Goal: Task Accomplishment & Management: Complete application form

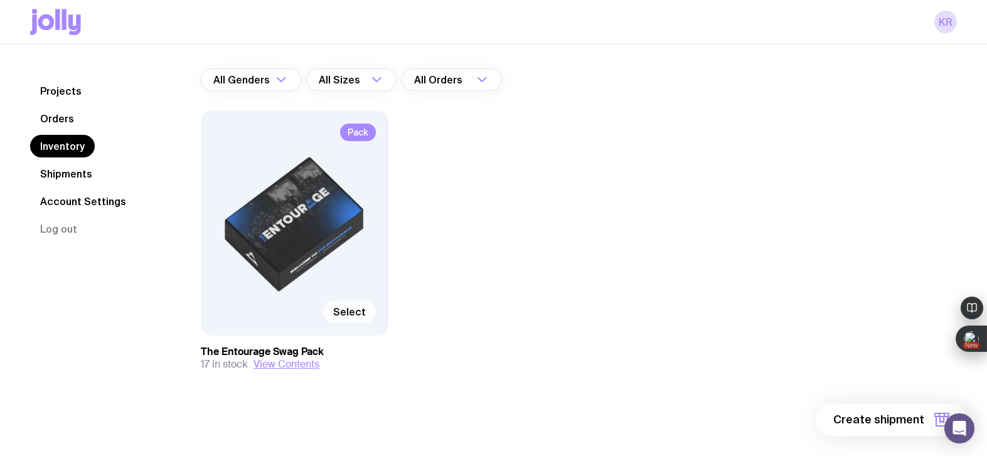
click at [345, 311] on span "Select" at bounding box center [349, 312] width 33 height 13
click at [0, 0] on input "Select" at bounding box center [0, 0] width 0 height 0
click at [902, 413] on span "1 item" at bounding box center [908, 419] width 31 height 15
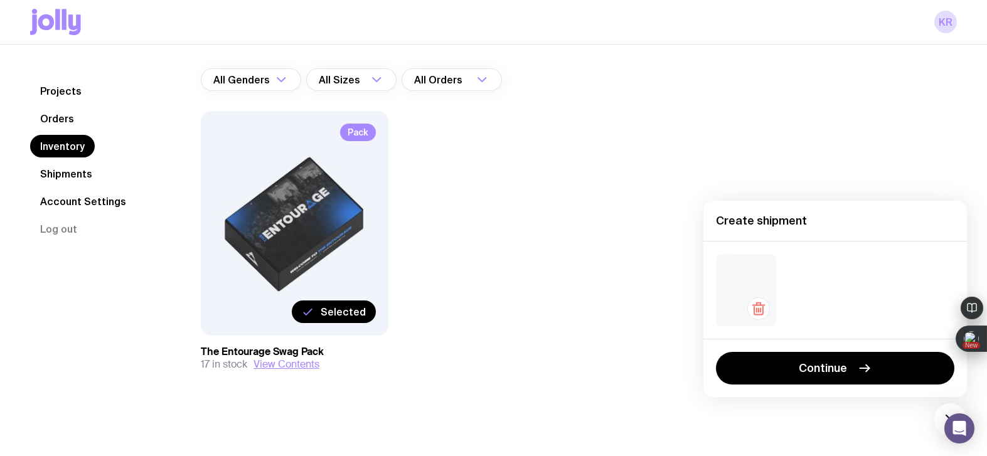
click at [593, 316] on div "Pack Selected The Entourage Swag Pack 17 in stock View Contents" at bounding box center [492, 266] width 582 height 310
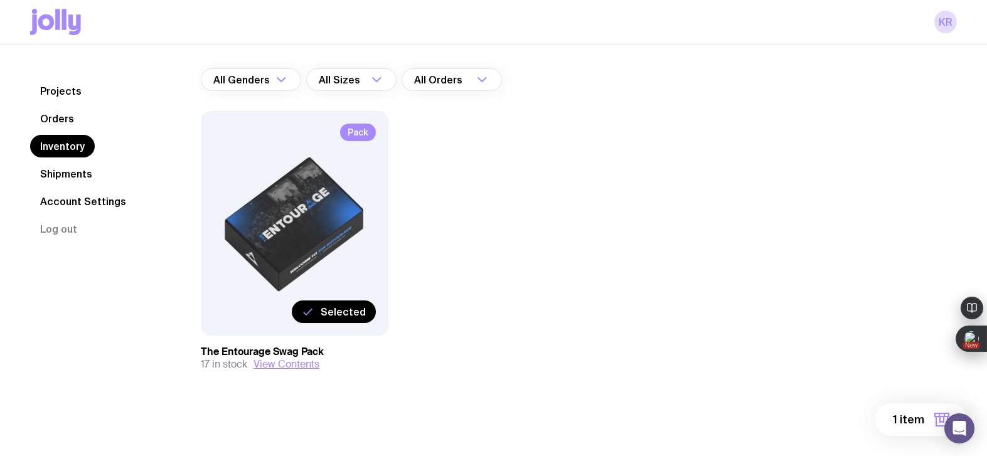
click at [356, 312] on span "Selected" at bounding box center [343, 312] width 45 height 13
click at [0, 0] on input "Selected" at bounding box center [0, 0] width 0 height 0
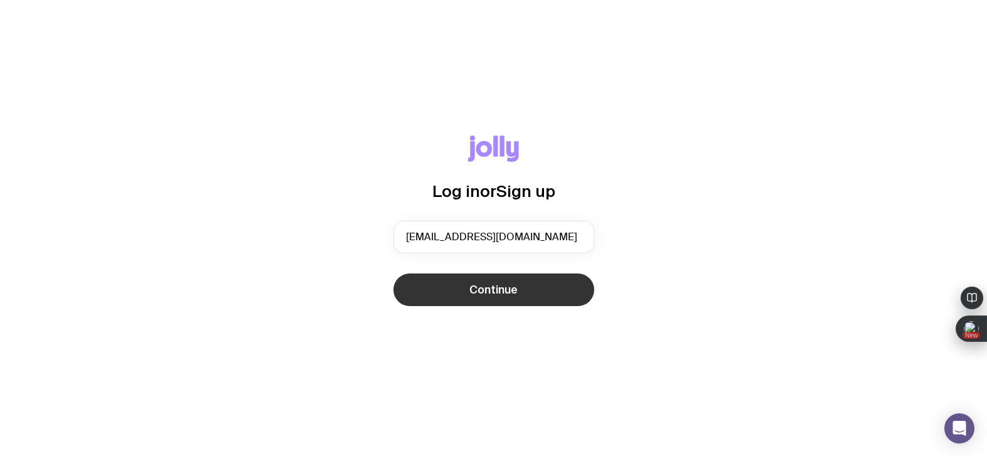
click at [442, 295] on button "Continue" at bounding box center [493, 290] width 201 height 33
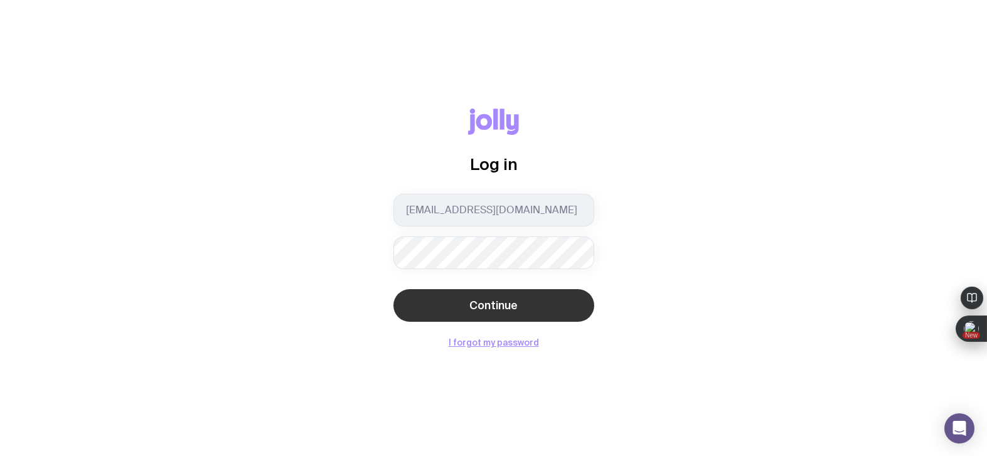
click at [534, 300] on button "Continue" at bounding box center [493, 305] width 201 height 33
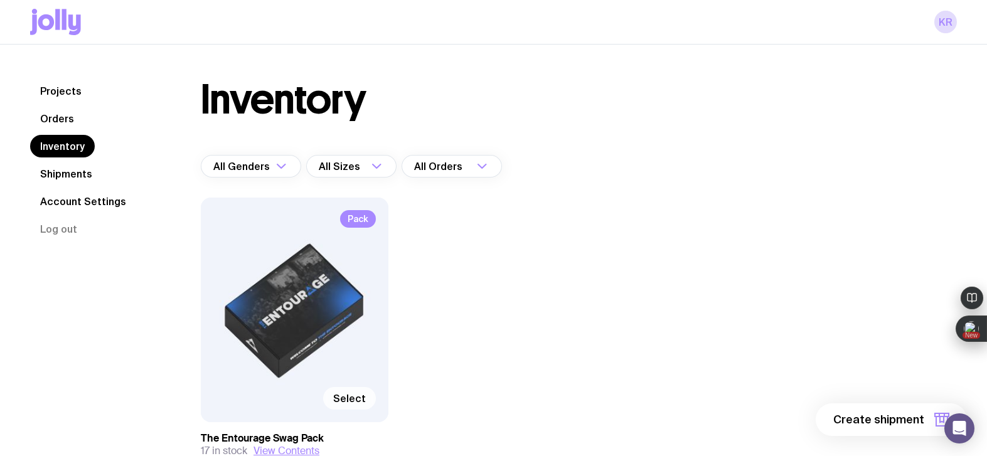
click at [350, 394] on span "Select" at bounding box center [349, 398] width 33 height 13
click at [0, 0] on input "Select" at bounding box center [0, 0] width 0 height 0
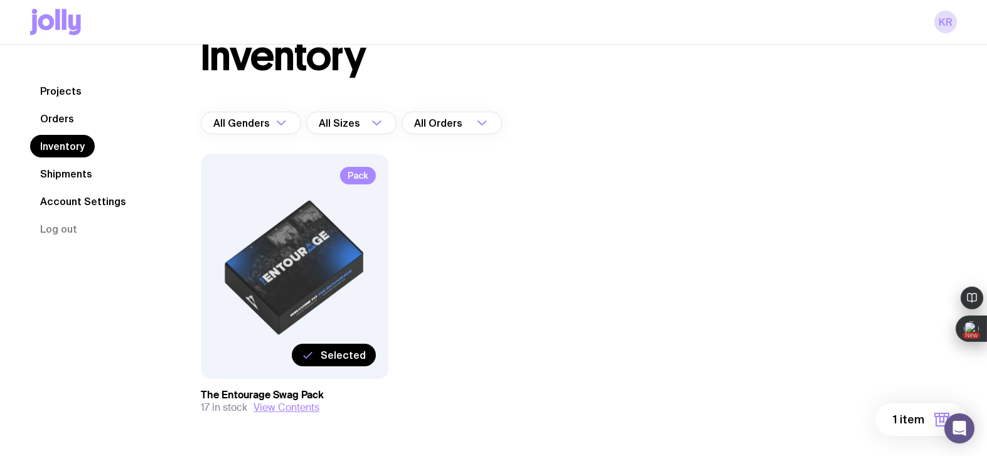
scroll to position [87, 0]
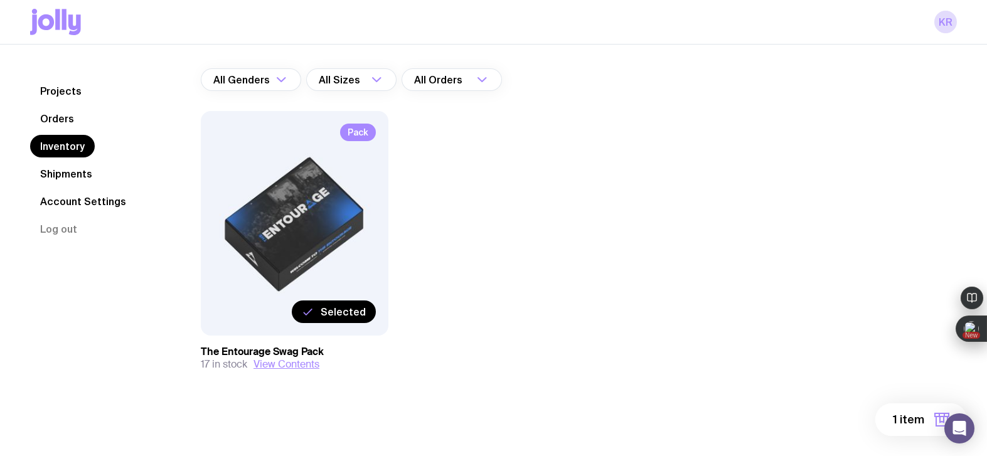
click at [908, 417] on span "1 item" at bounding box center [908, 419] width 31 height 15
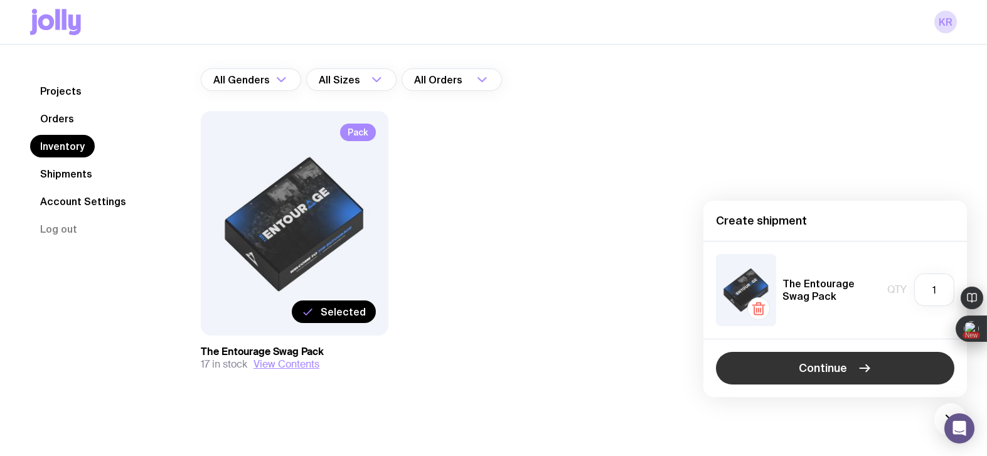
click at [838, 368] on span "Continue" at bounding box center [823, 368] width 48 height 15
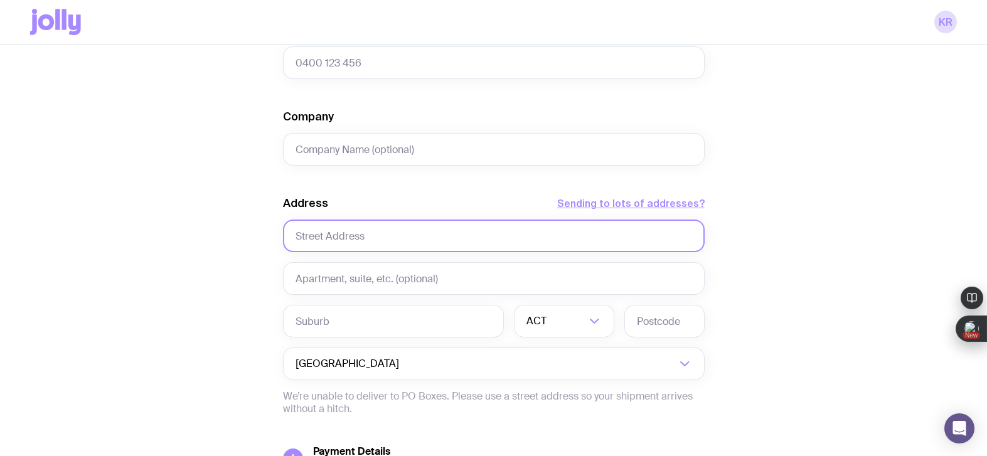
scroll to position [471, 0]
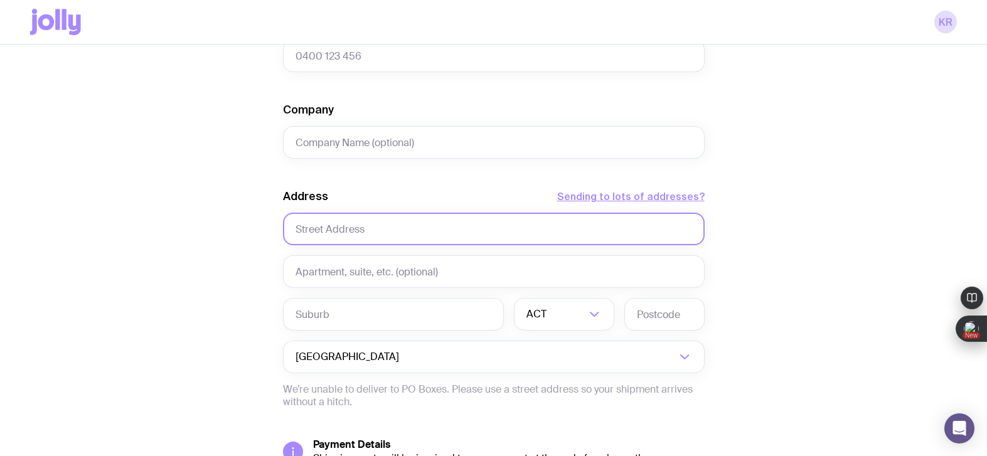
click at [360, 238] on input "text" at bounding box center [494, 229] width 422 height 33
paste input "[STREET_ADDRESS]"
drag, startPoint x: 511, startPoint y: 229, endPoint x: 364, endPoint y: 231, distance: 147.4
click at [364, 231] on input "[STREET_ADDRESS]" at bounding box center [494, 229] width 422 height 33
type input "[STREET_ADDRESS]"
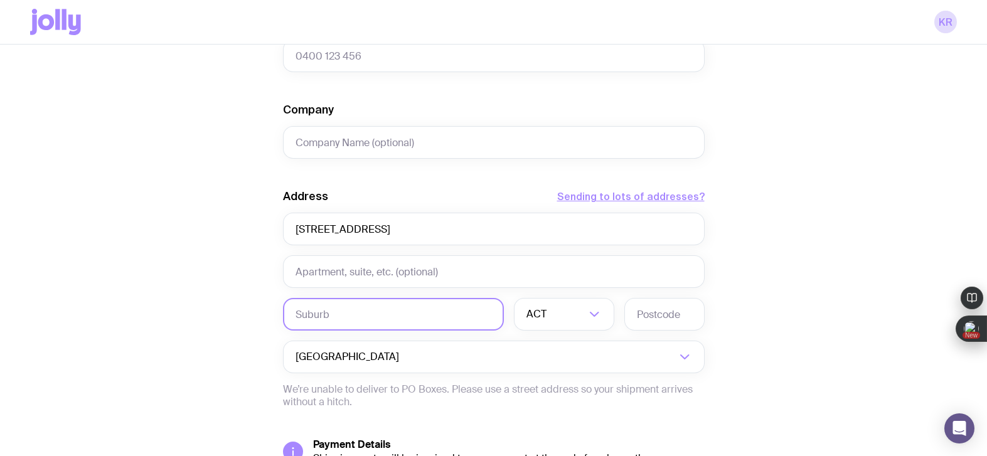
click at [308, 317] on input "text" at bounding box center [393, 314] width 221 height 33
paste input "[STREET_ADDRESS]"
drag, startPoint x: 359, startPoint y: 316, endPoint x: 260, endPoint y: 311, distance: 98.7
click at [260, 311] on div "Create shipment Shipment details 1 The Entourage Swag Pack First Name Last Name…" at bounding box center [493, 101] width 927 height 954
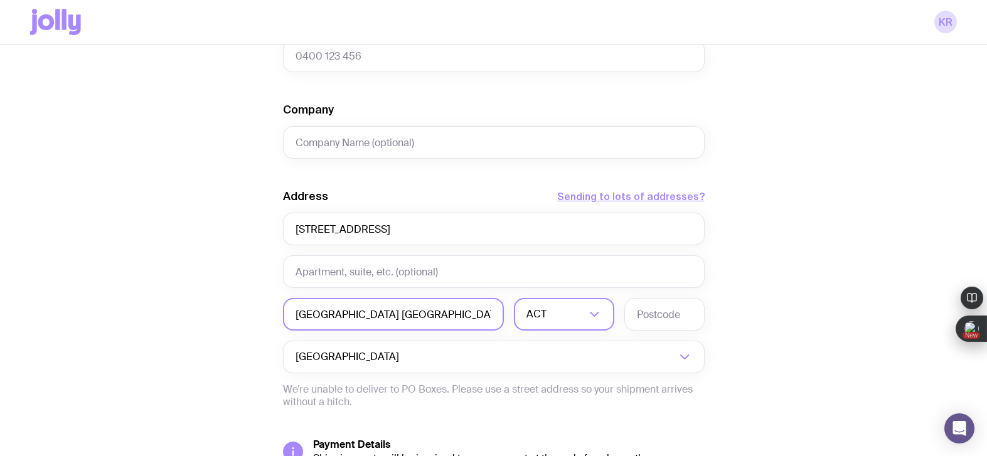
type input "[GEOGRAPHIC_DATA] [GEOGRAPHIC_DATA]"
click at [546, 314] on div "ACT" at bounding box center [550, 314] width 73 height 33
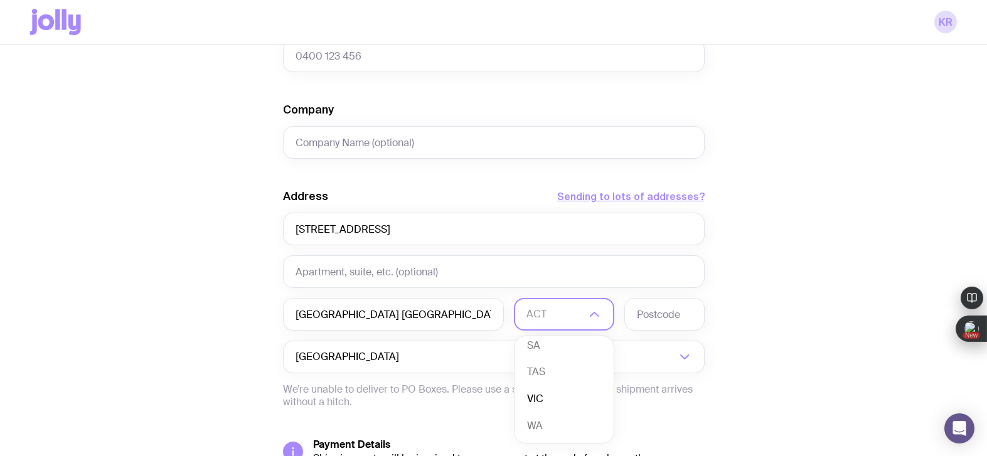
click at [558, 398] on li "VIC" at bounding box center [563, 399] width 99 height 27
click at [651, 321] on input "text" at bounding box center [664, 314] width 80 height 33
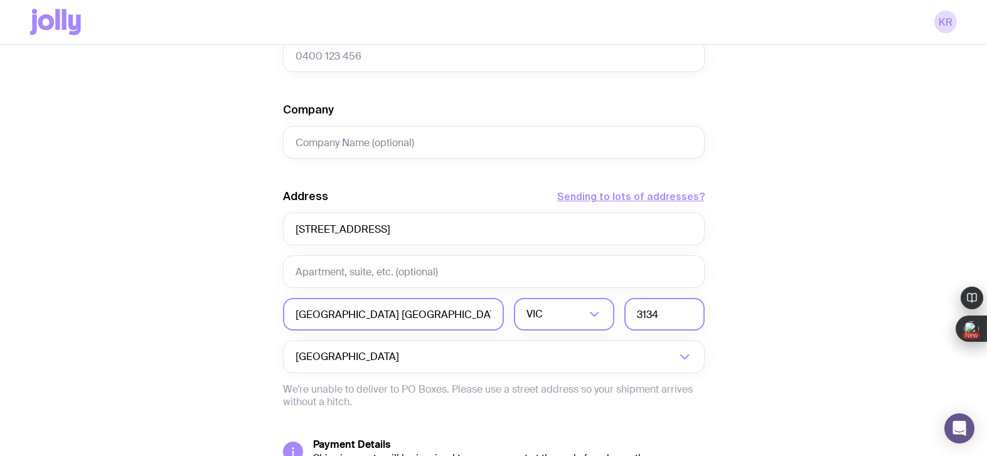
type input "3134"
drag, startPoint x: 441, startPoint y: 314, endPoint x: 343, endPoint y: 321, distance: 98.7
click at [343, 321] on input "[GEOGRAPHIC_DATA] [GEOGRAPHIC_DATA]" at bounding box center [393, 314] width 221 height 33
type input "Ringwood"
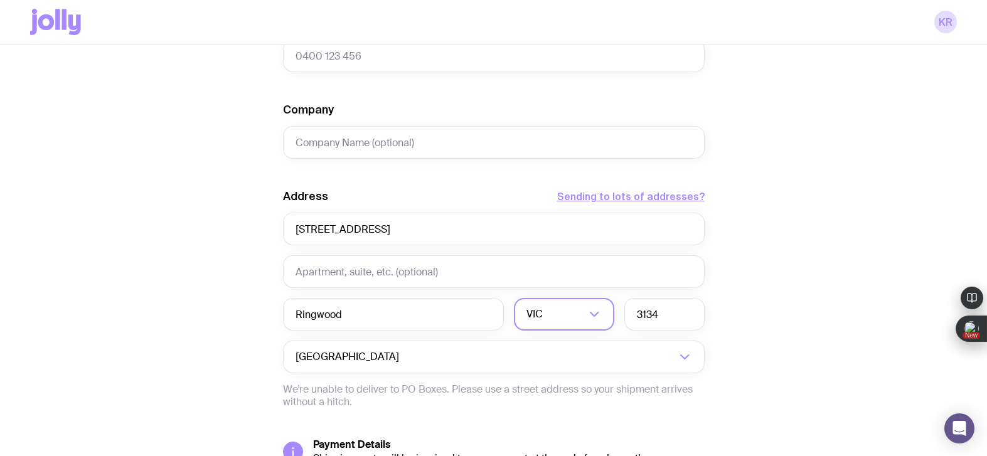
click at [840, 271] on div "Create shipment Shipment details 1 The Entourage Swag Pack First Name Last Name…" at bounding box center [493, 101] width 927 height 954
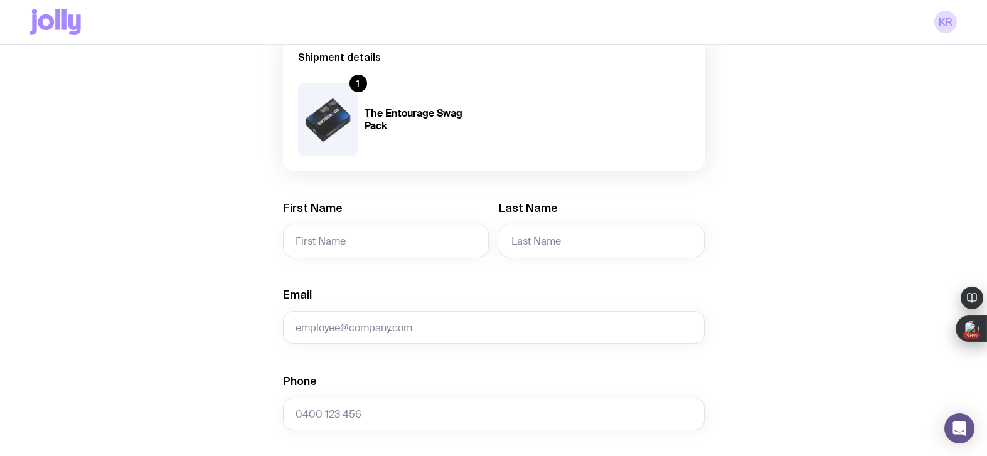
scroll to position [109, 0]
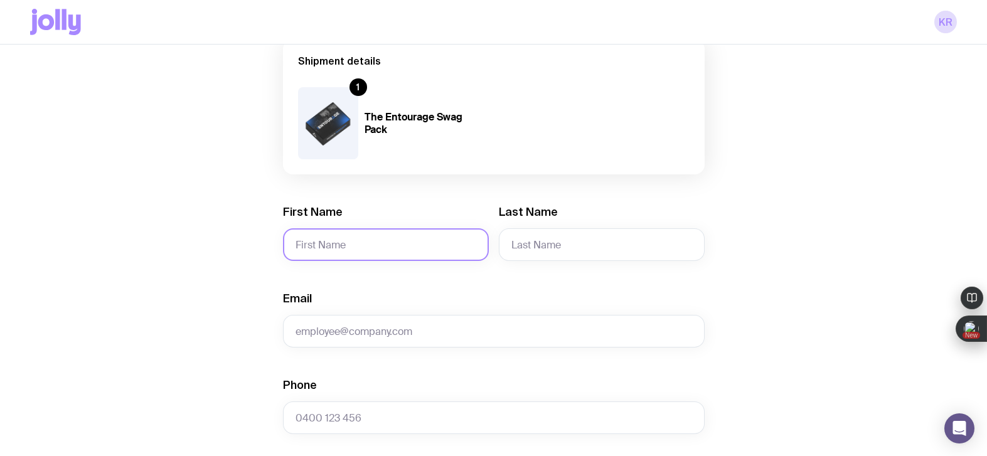
click at [346, 243] on input "First Name" at bounding box center [386, 244] width 206 height 33
paste input "[PERSON_NAME]"
drag, startPoint x: 355, startPoint y: 245, endPoint x: 317, endPoint y: 248, distance: 37.7
click at [317, 248] on input "[PERSON_NAME]" at bounding box center [386, 244] width 206 height 33
type input "[PERSON_NAME]"
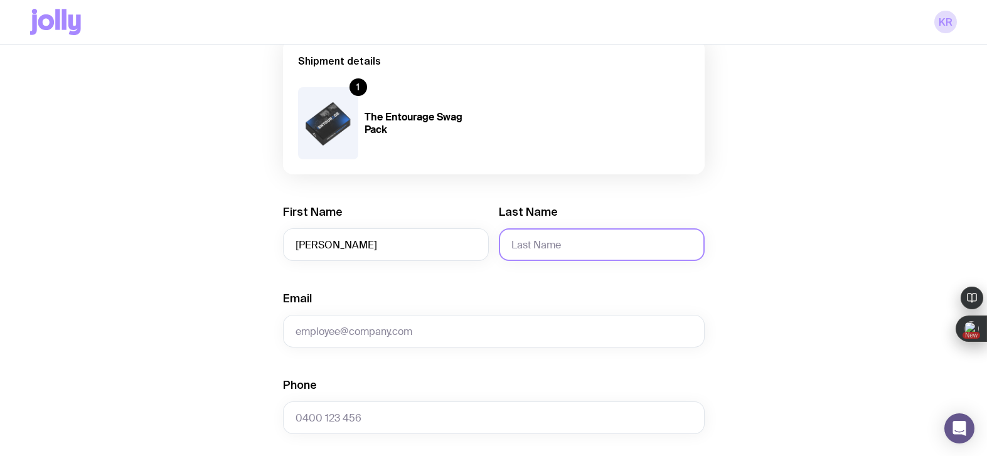
click at [518, 249] on input "Last Name" at bounding box center [602, 244] width 206 height 33
paste input "[PERSON_NAME]"
drag, startPoint x: 537, startPoint y: 247, endPoint x: 496, endPoint y: 245, distance: 40.9
click at [496, 245] on div "First Name [PERSON_NAME] Last Name [PERSON_NAME]" at bounding box center [494, 233] width 422 height 56
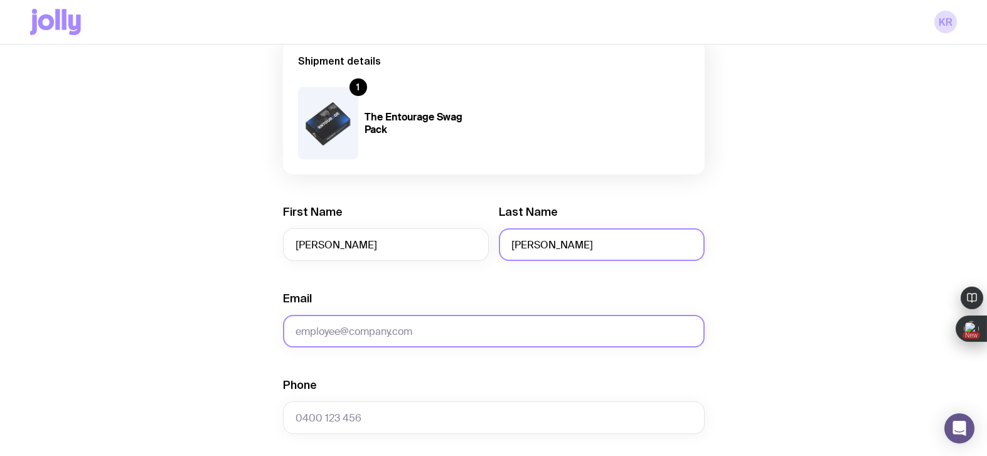
type input "[PERSON_NAME]"
click at [311, 340] on input "Email" at bounding box center [494, 331] width 422 height 33
paste input "[PERSON_NAME][EMAIL_ADDRESS][DOMAIN_NAME]"
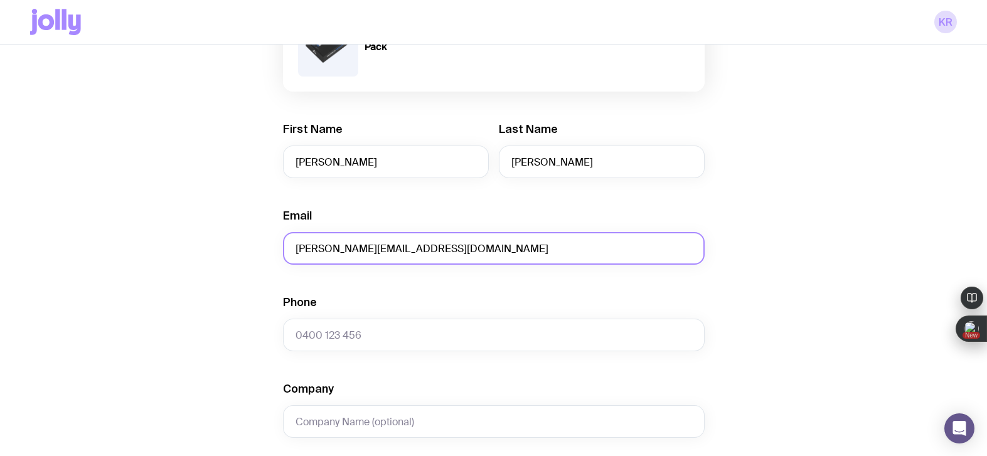
scroll to position [194, 0]
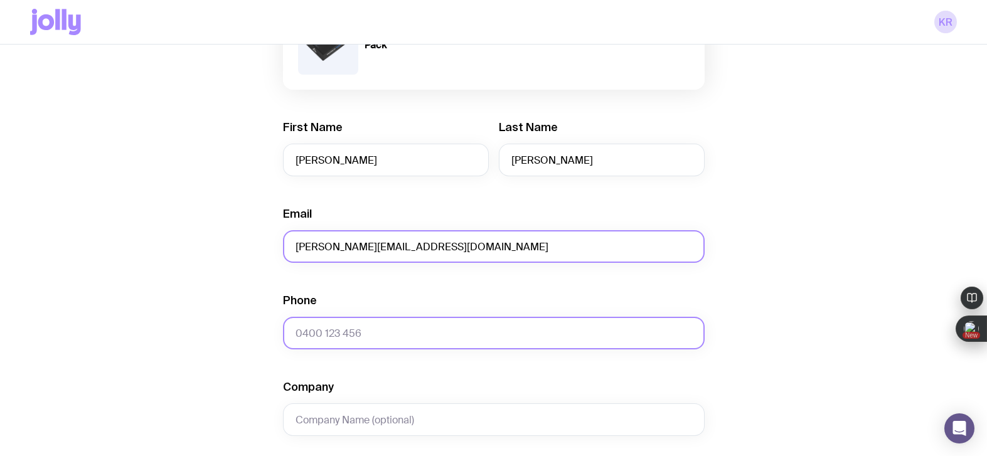
type input "[PERSON_NAME][EMAIL_ADDRESS][DOMAIN_NAME]"
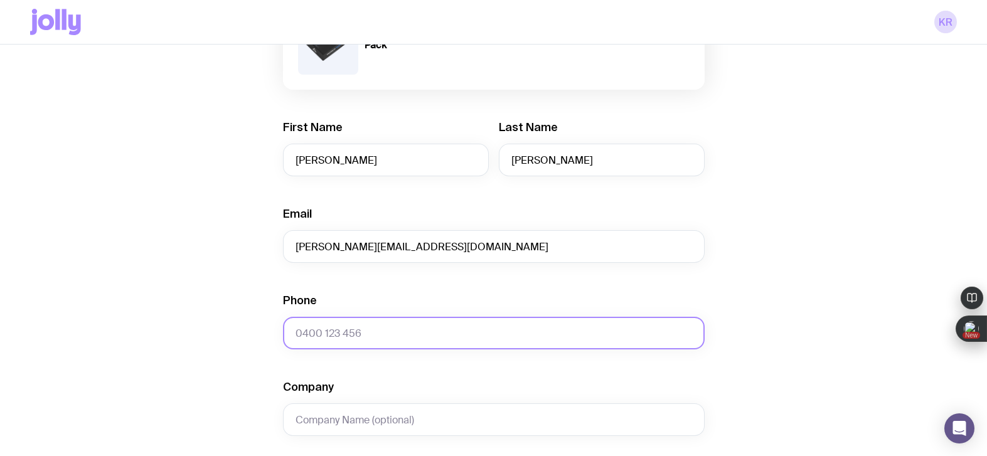
click at [303, 334] on input "Phone" at bounding box center [494, 333] width 422 height 33
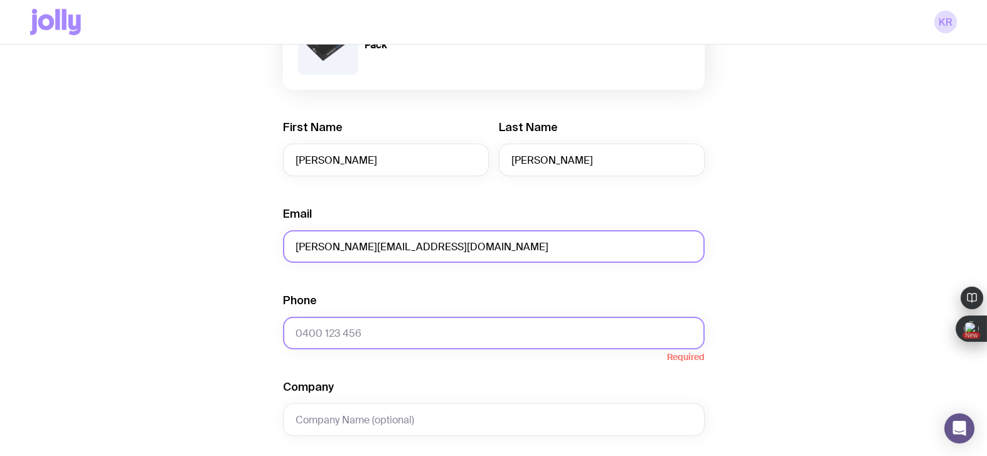
paste input "419 522 861"
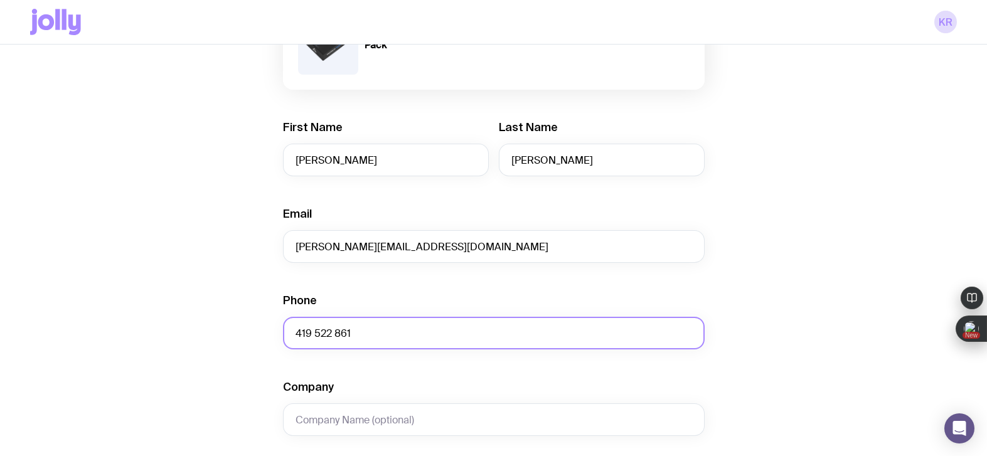
click at [297, 331] on input "419 522 861" at bounding box center [494, 333] width 422 height 33
type input "0419 522 861"
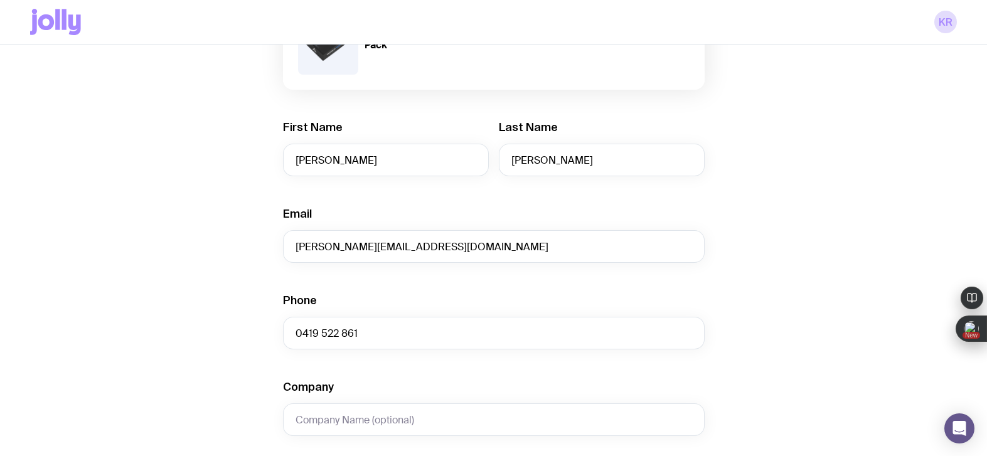
click at [221, 385] on div "Create shipment Shipment details 1 The Entourage Swag Pack First Name [PERSON_N…" at bounding box center [493, 378] width 927 height 954
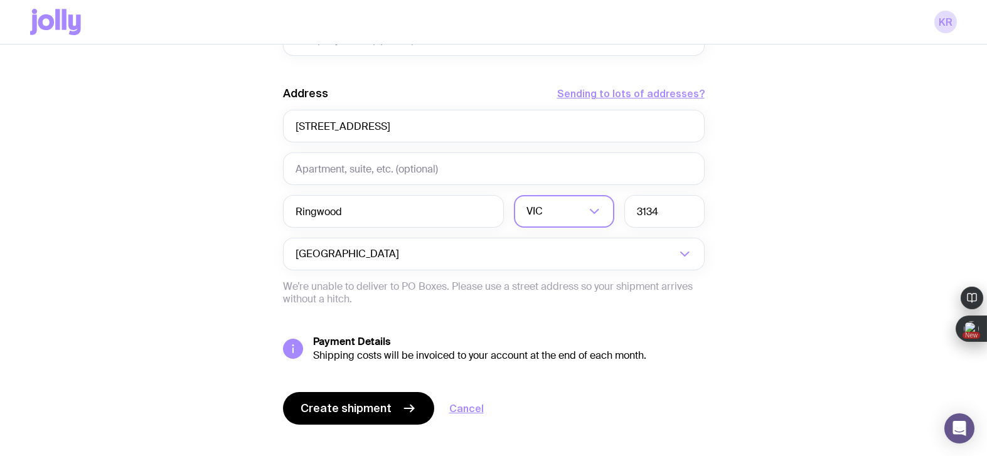
scroll to position [593, 0]
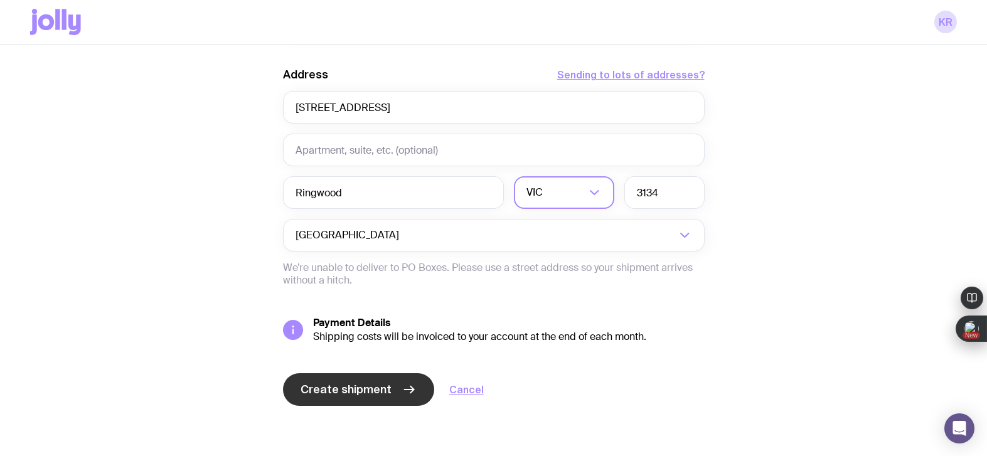
click at [341, 386] on span "Create shipment" at bounding box center [345, 389] width 91 height 15
